Goal: Find specific page/section: Find specific page/section

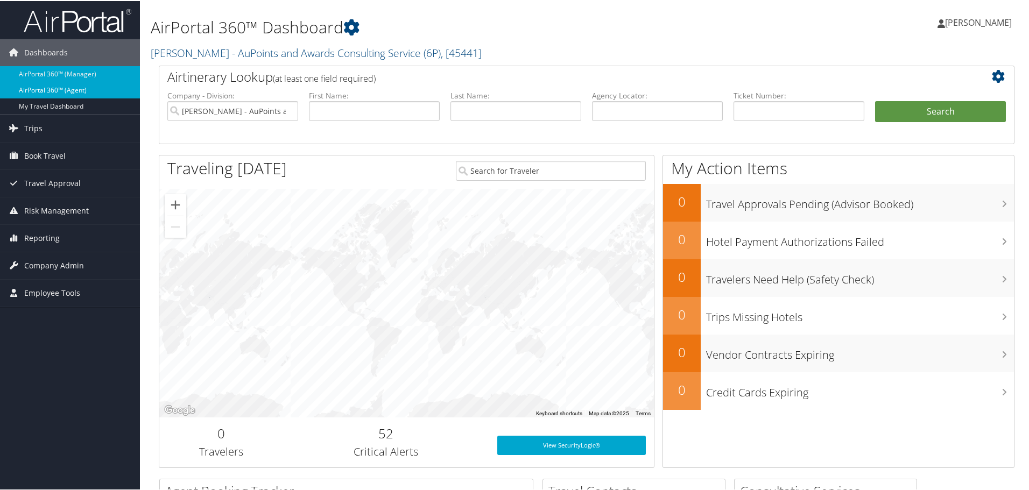
click at [75, 94] on link "AirPortal 360™ (Agent)" at bounding box center [70, 89] width 140 height 16
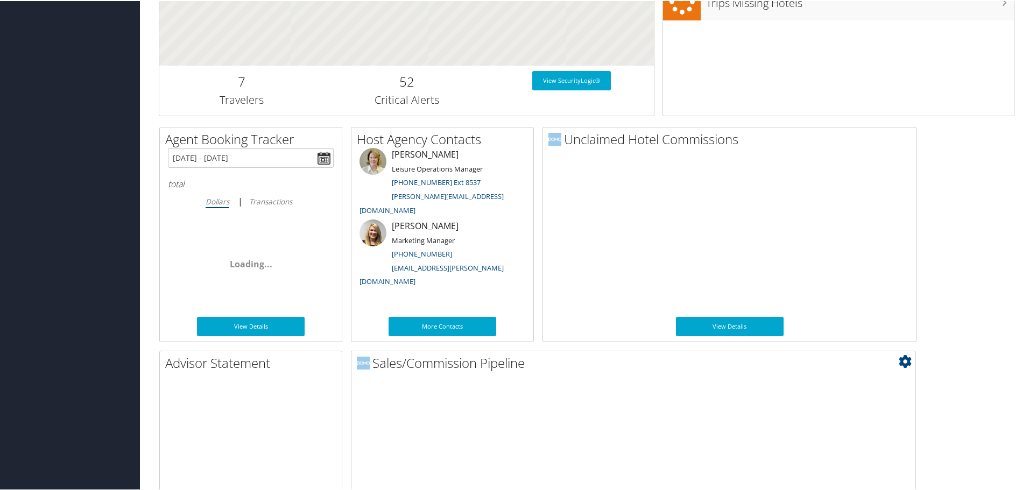
scroll to position [525, 0]
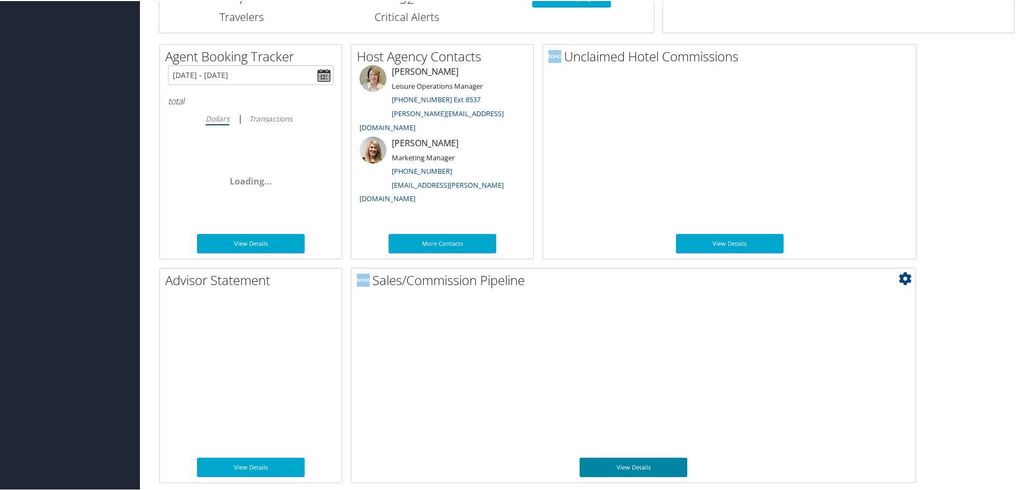
click at [661, 472] on link "View Details" at bounding box center [634, 466] width 108 height 19
click at [661, 471] on link "View Details" at bounding box center [634, 466] width 108 height 19
